Goal: Check status

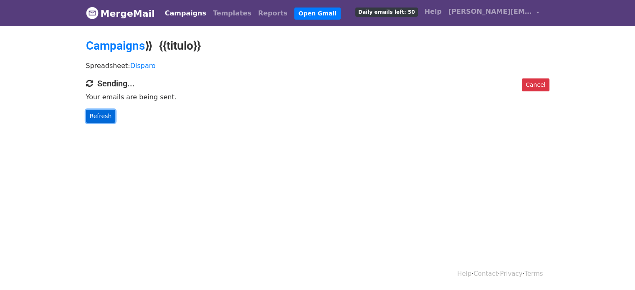
click at [96, 116] on link "Refresh" at bounding box center [101, 116] width 30 height 13
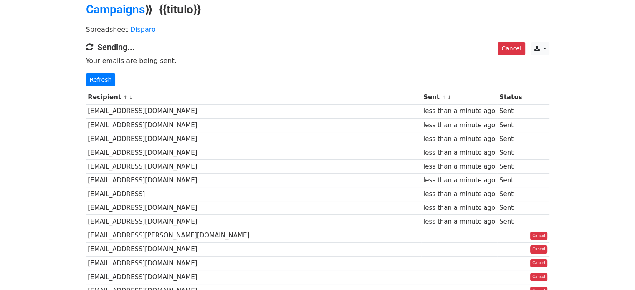
scroll to position [36, 0]
click at [95, 79] on link "Refresh" at bounding box center [101, 80] width 30 height 13
